Goal: Communication & Community: Answer question/provide support

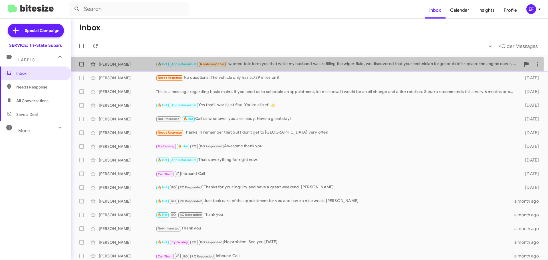
click at [253, 65] on div "🔥 Hot Appointment Set Needs Response I wanted to inform you that while my husba…" at bounding box center [338, 64] width 365 height 7
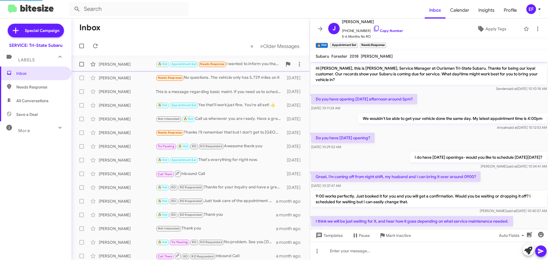
scroll to position [65, 0]
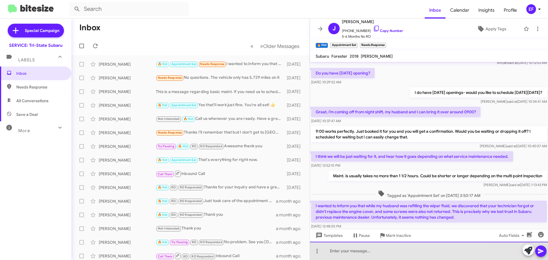
click at [335, 252] on div at bounding box center [429, 251] width 238 height 18
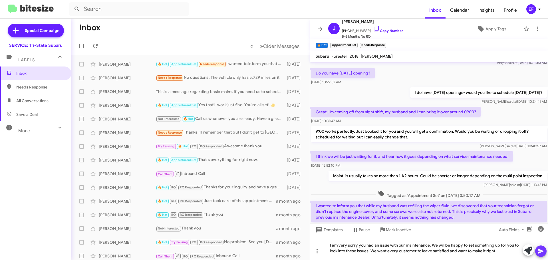
click at [537, 248] on button at bounding box center [540, 250] width 11 height 11
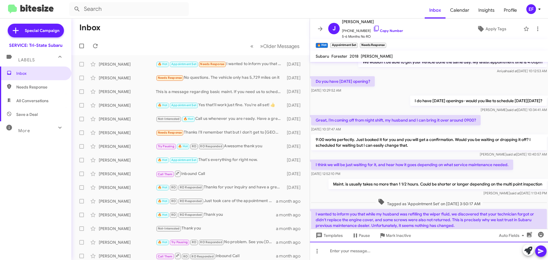
scroll to position [77, 0]
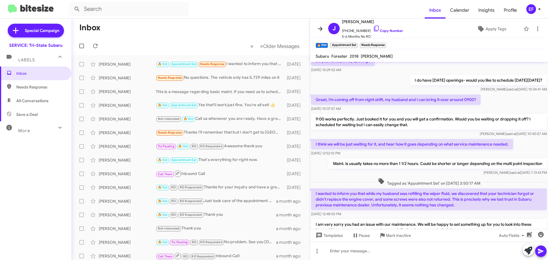
click at [321, 28] on icon at bounding box center [320, 29] width 5 height 4
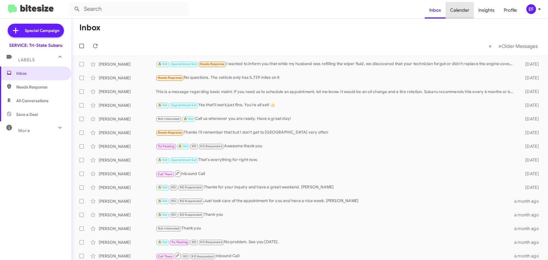
click at [453, 10] on span "Calendar" at bounding box center [460, 10] width 28 height 17
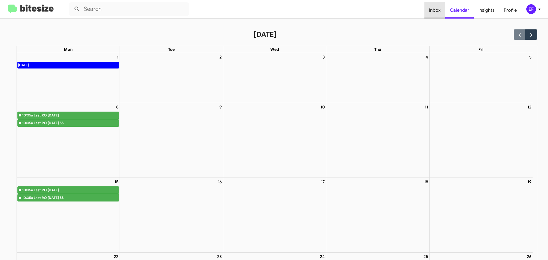
click at [433, 12] on span "Inbox" at bounding box center [434, 10] width 21 height 17
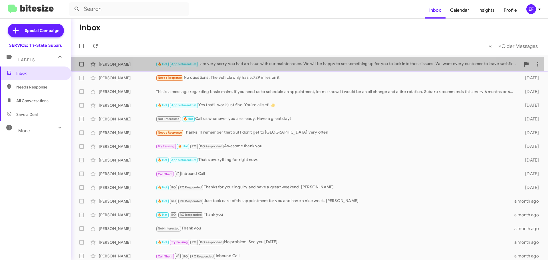
click at [302, 62] on div "🔥 Hot Appointment Set I am very sorry you had an issue with our maintenance. We…" at bounding box center [338, 64] width 365 height 7
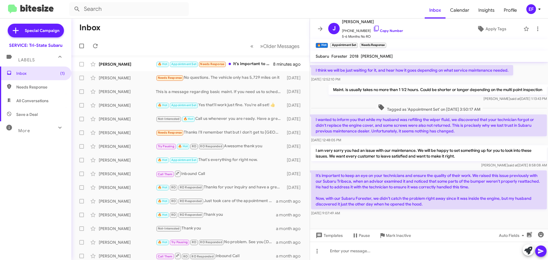
scroll to position [152, 0]
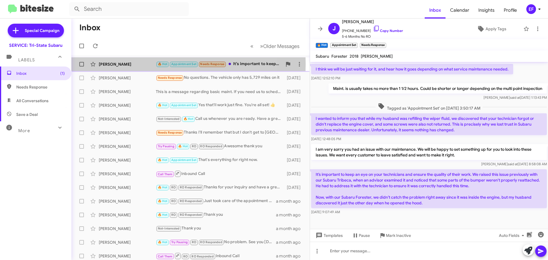
click at [110, 64] on div "[PERSON_NAME]" at bounding box center [127, 64] width 57 height 6
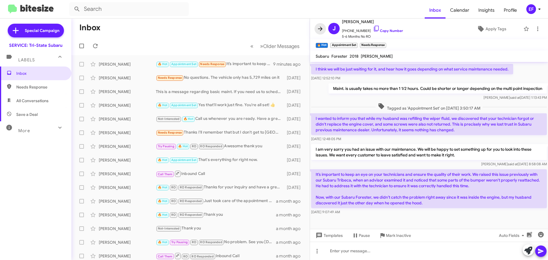
click at [317, 26] on icon at bounding box center [320, 28] width 7 height 7
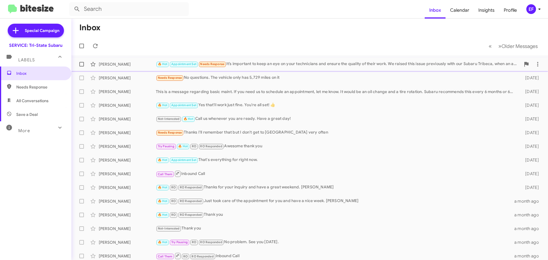
click at [109, 62] on div "[PERSON_NAME]" at bounding box center [127, 64] width 57 height 6
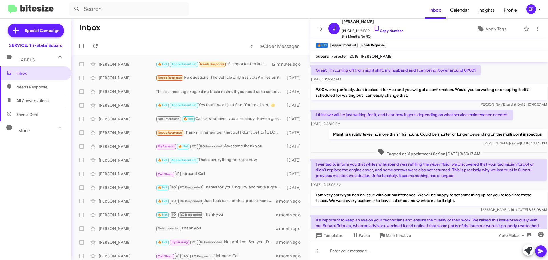
scroll to position [179, 0]
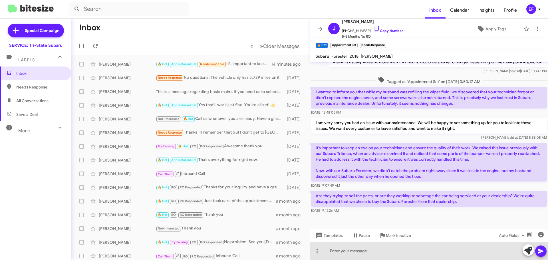
click at [336, 252] on div at bounding box center [429, 251] width 238 height 18
drag, startPoint x: 373, startPoint y: 251, endPoint x: 329, endPoint y: 255, distance: 44.5
click at [329, 255] on div "Sorry you feel that way." at bounding box center [429, 251] width 238 height 18
drag, startPoint x: 329, startPoint y: 250, endPoint x: 387, endPoint y: 251, distance: 57.7
click at [387, 251] on div "I am soory you feel that" at bounding box center [429, 251] width 238 height 18
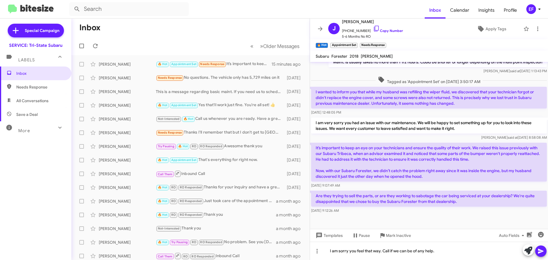
click at [541, 250] on icon at bounding box center [540, 251] width 5 height 5
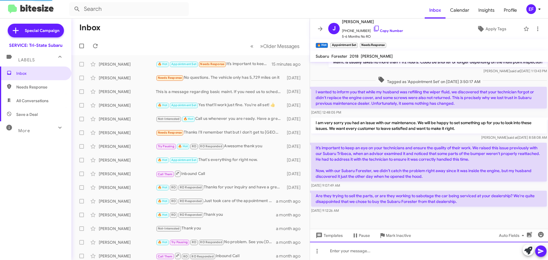
scroll to position [0, 0]
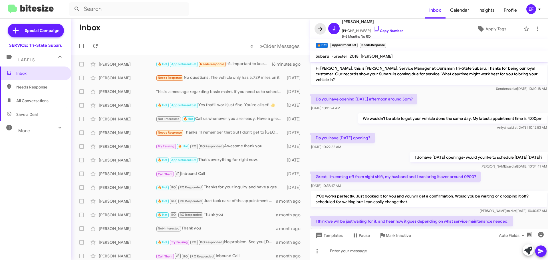
click at [322, 30] on icon at bounding box center [320, 28] width 7 height 7
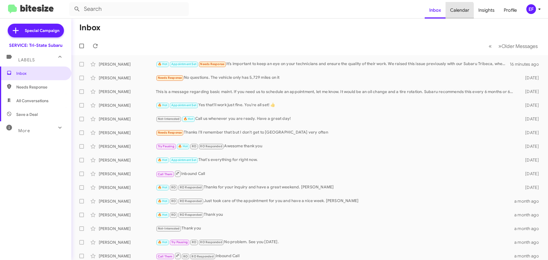
click at [459, 11] on span "Calendar" at bounding box center [460, 10] width 28 height 17
